Goal: Task Accomplishment & Management: Manage account settings

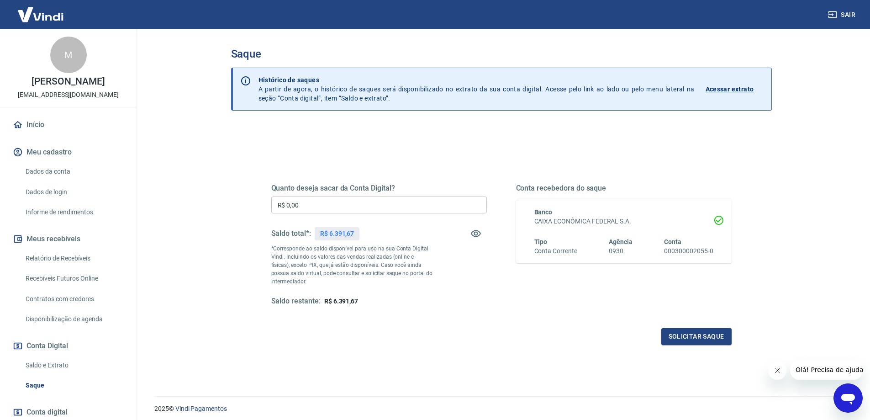
drag, startPoint x: 372, startPoint y: 193, endPoint x: 368, endPoint y: 213, distance: 20.0
click at [372, 194] on div "Quanto deseja sacar da Conta Digital? R$ 0,00 ​ Saldo total*: R$ 6.391,67 *Corr…" at bounding box center [379, 245] width 216 height 122
click at [368, 212] on input "R$ 0,00" at bounding box center [379, 204] width 216 height 17
type input "R$ 6.391,67"
click at [697, 336] on button "Solicitar saque" at bounding box center [696, 336] width 70 height 17
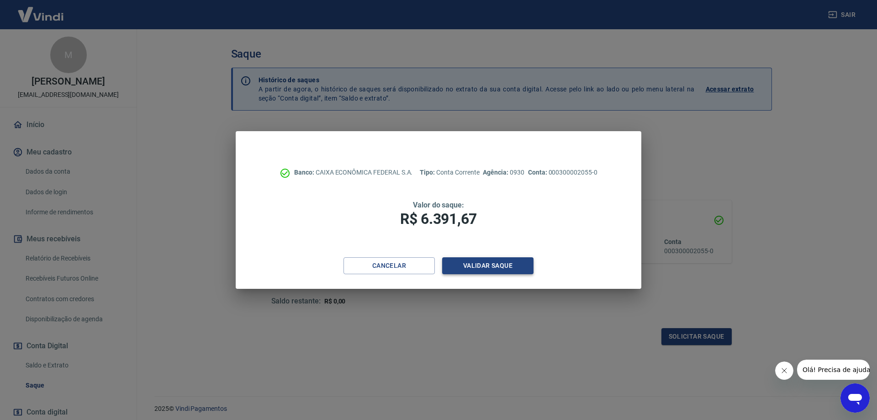
click at [500, 272] on button "Validar saque" at bounding box center [487, 265] width 91 height 17
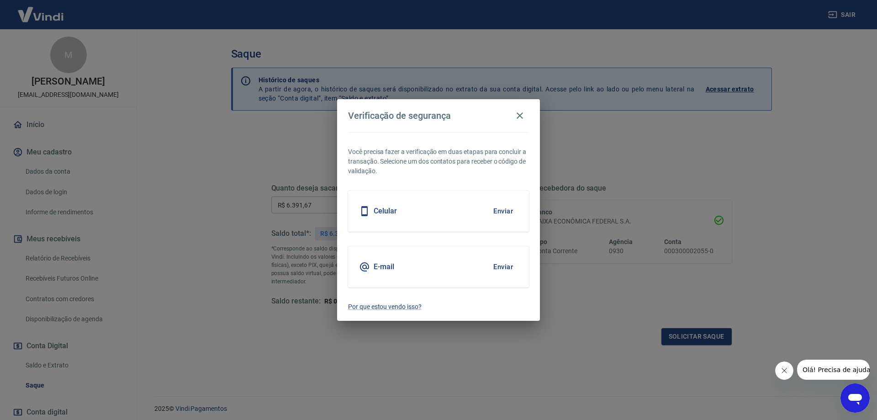
click at [501, 211] on button "Enviar" at bounding box center [503, 210] width 30 height 19
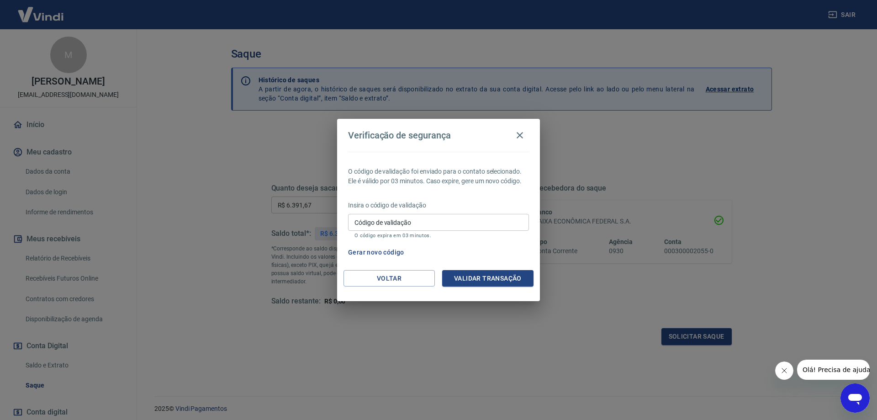
click at [428, 226] on input "Código de validação" at bounding box center [438, 222] width 181 height 17
type input ","
type input "300540"
click at [512, 279] on button "Validar transação" at bounding box center [487, 278] width 91 height 17
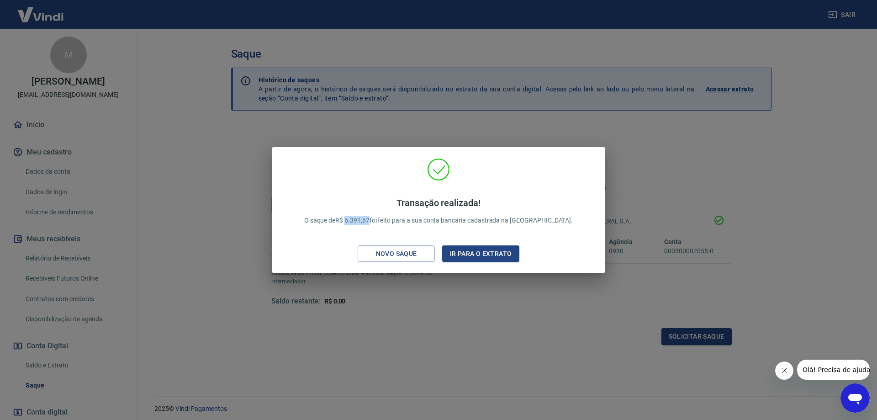
drag, startPoint x: 392, startPoint y: 217, endPoint x: 368, endPoint y: 216, distance: 23.3
click at [368, 216] on p "Transação realizada! O saque de R$ 6.391,67 foi feito para a sua conta bancária…" at bounding box center [438, 211] width 269 height 28
copy p "6.391,67"
